Goal: Task Accomplishment & Management: Manage account settings

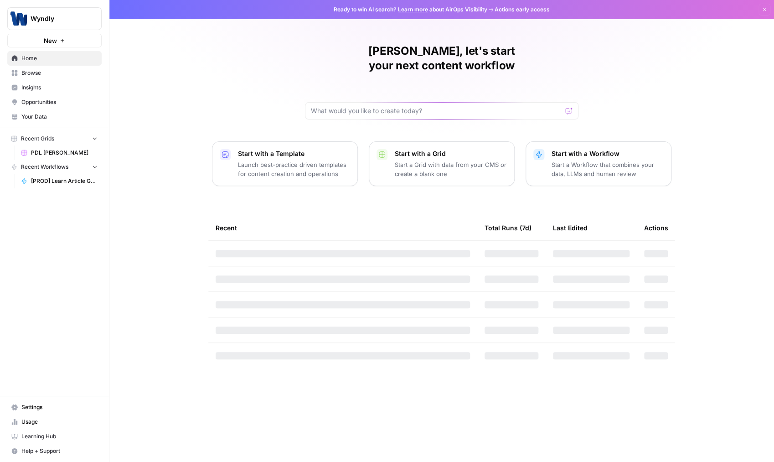
click at [36, 412] on link "Settings" at bounding box center [54, 407] width 94 height 15
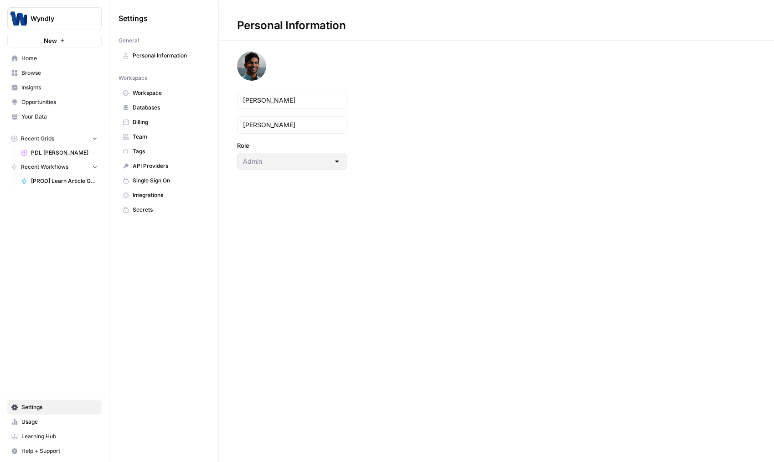
click at [137, 134] on span "Team" at bounding box center [169, 137] width 72 height 8
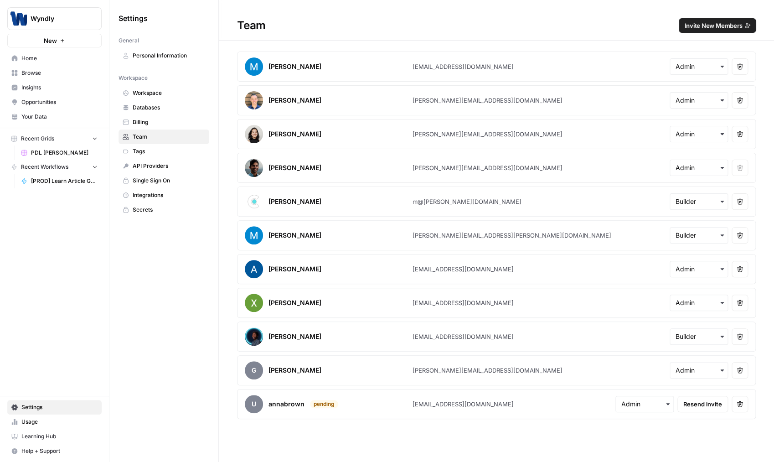
click at [743, 337] on button "Remove user" at bounding box center [739, 336] width 16 height 16
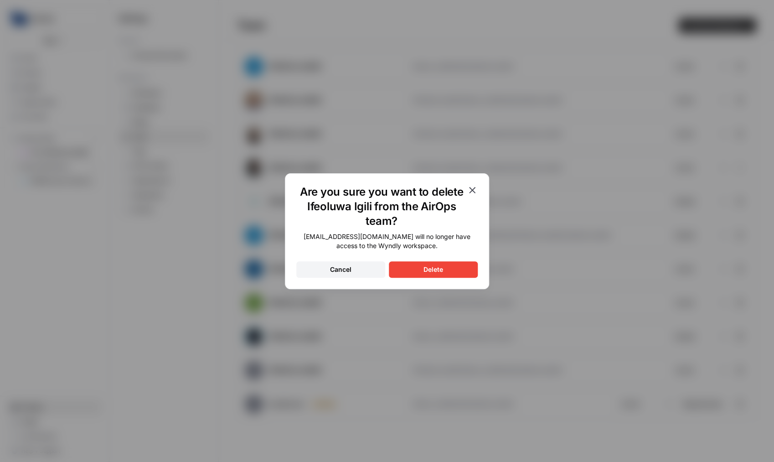
click at [460, 260] on div "[EMAIL_ADDRESS][DOMAIN_NAME] will no longer have access to the Wyndly workspace…" at bounding box center [386, 255] width 181 height 46
click at [441, 282] on div "Are you sure you want to delete Ifeoluwa Igili from the AirOps team? [EMAIL_ADD…" at bounding box center [387, 231] width 204 height 116
click at [441, 277] on button "Delete" at bounding box center [433, 269] width 89 height 16
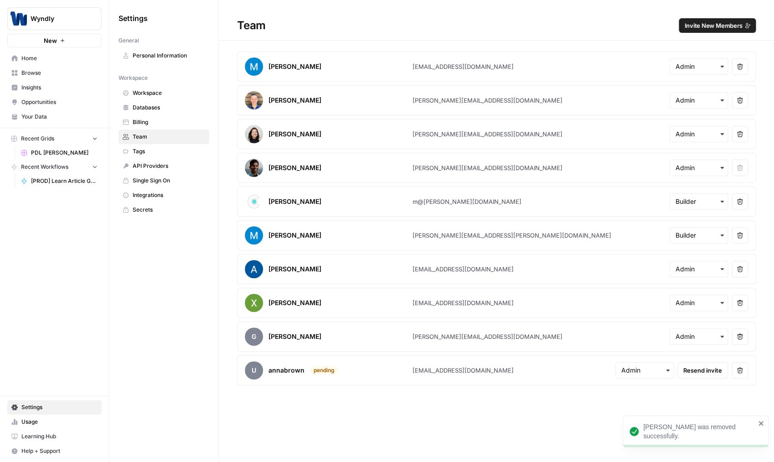
click at [738, 367] on icon "button" at bounding box center [739, 370] width 6 height 6
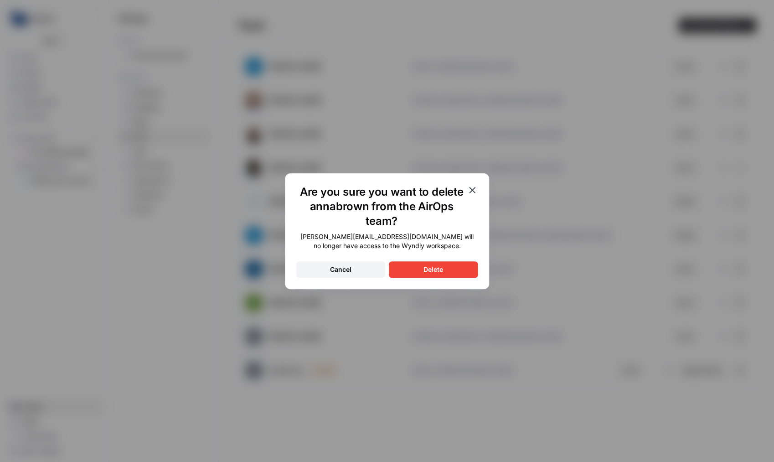
click at [431, 264] on button "Delete" at bounding box center [433, 269] width 89 height 16
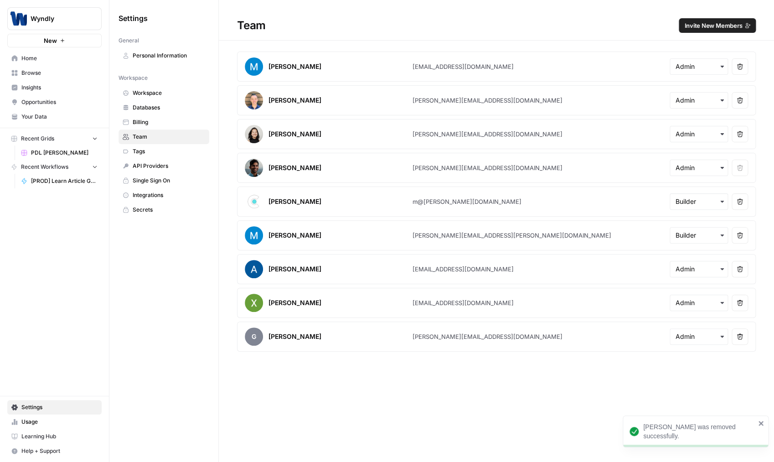
click at [732, 339] on button "Remove user" at bounding box center [739, 336] width 16 height 16
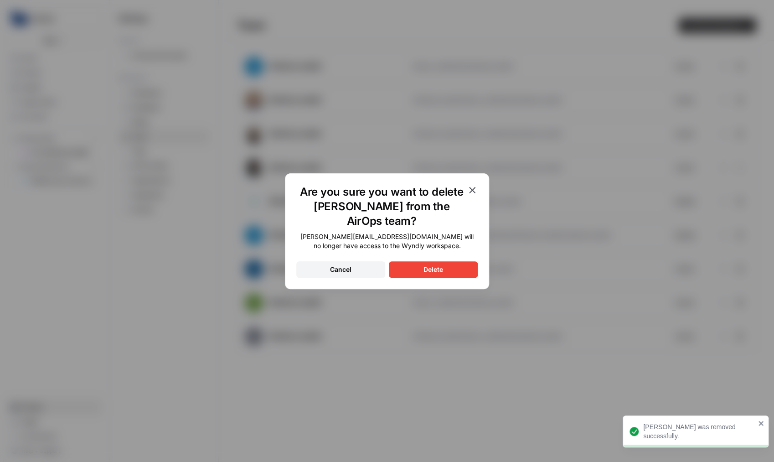
click at [444, 266] on button "Delete" at bounding box center [433, 269] width 89 height 16
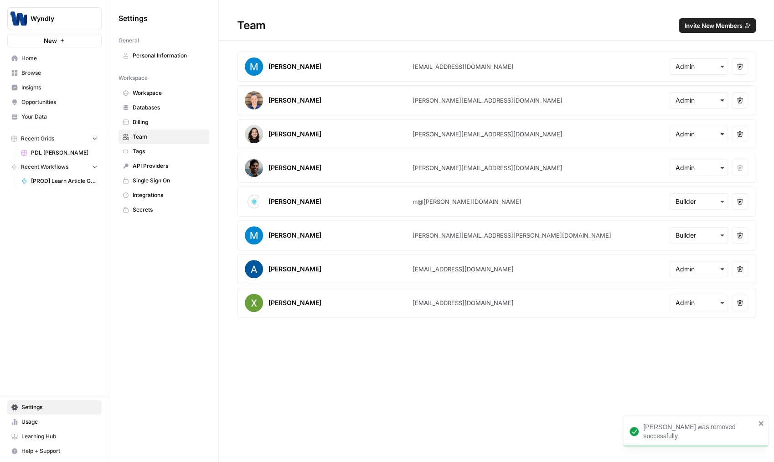
click at [723, 23] on span "Invite New Members" at bounding box center [713, 25] width 58 height 9
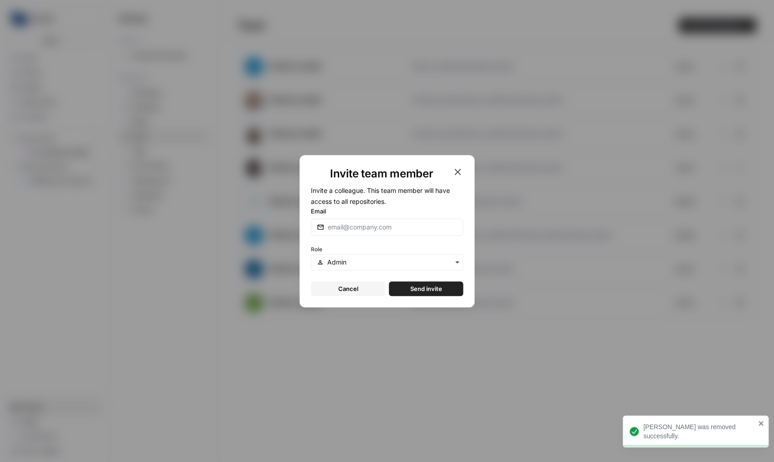
click at [395, 236] on form "Invite a colleague. This team member will have access to all repositories. Emai…" at bounding box center [387, 240] width 152 height 111
click at [405, 225] on input "Email" at bounding box center [392, 226] width 129 height 9
paste input "[EMAIL_ADDRESS][DOMAIN_NAME]"
paste input "email"
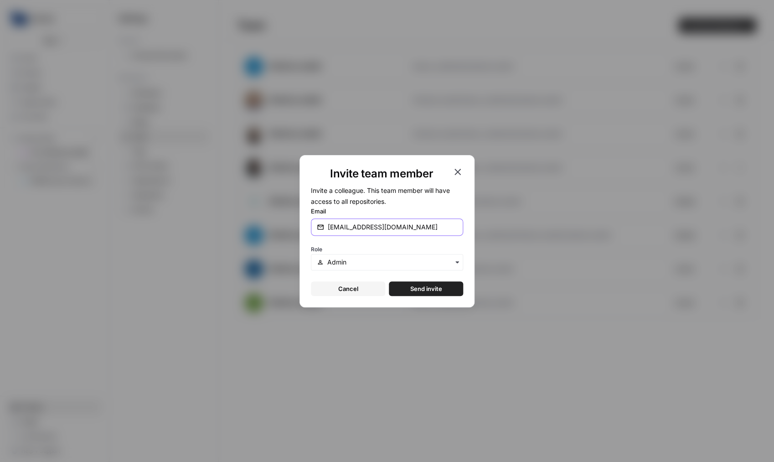
type input "[EMAIL_ADDRESS][DOMAIN_NAME]"
click at [417, 272] on form "Invite a colleague. This team member will have access to all repositories. Emai…" at bounding box center [387, 240] width 152 height 111
click at [417, 269] on div "button" at bounding box center [387, 262] width 152 height 16
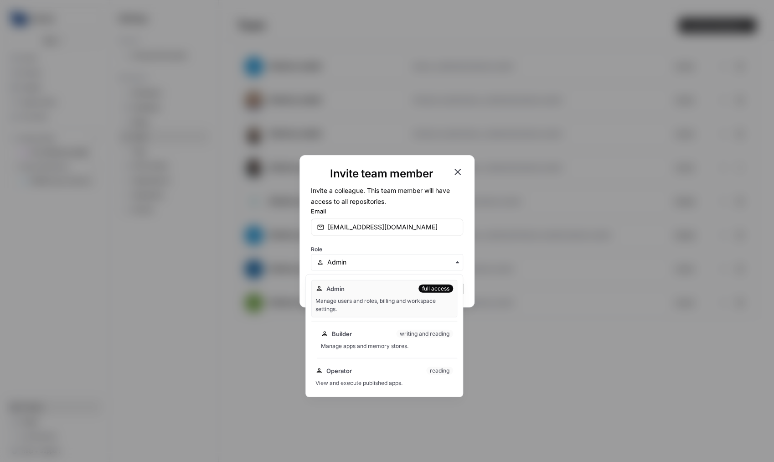
click at [372, 335] on div "Builder writing and reading" at bounding box center [387, 333] width 132 height 9
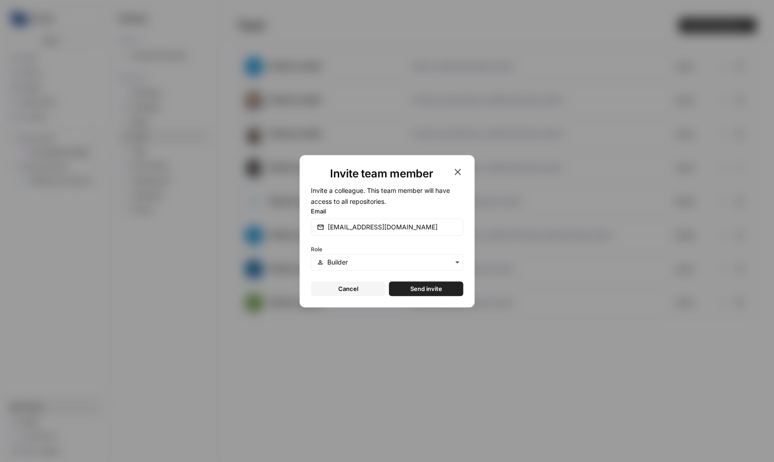
click at [428, 280] on form "Invite a colleague. This team member will have access to all repositories. Emai…" at bounding box center [387, 240] width 152 height 111
click at [424, 288] on span "Send invite" at bounding box center [426, 288] width 32 height 9
